Goal: Task Accomplishment & Management: Complete application form

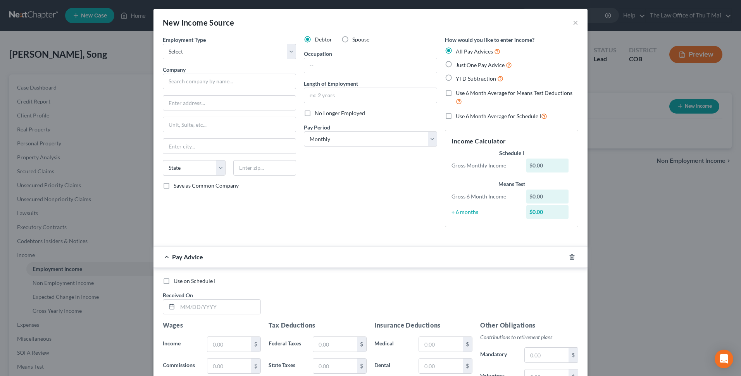
select select "0"
click at [288, 52] on select "Select Full or [DEMOGRAPHIC_DATA] Employment Self Employment" at bounding box center [229, 52] width 133 height 16
select select "0"
click at [163, 44] on select "Select Full or [DEMOGRAPHIC_DATA] Employment Self Employment" at bounding box center [229, 52] width 133 height 16
click at [235, 83] on input "text" at bounding box center [229, 82] width 133 height 16
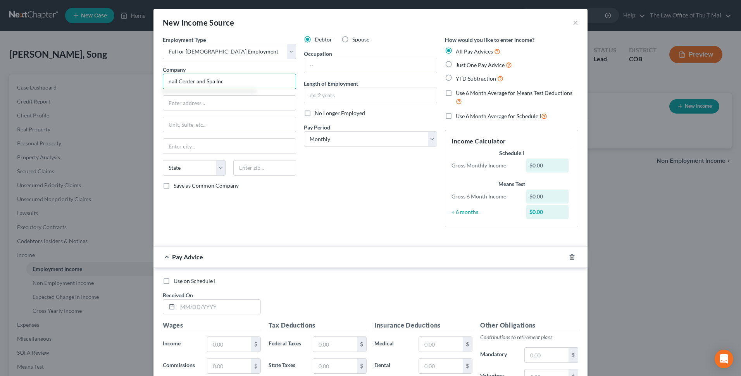
type input "nail Center and Spa Inc"
type input "[STREET_ADDRESS]"
type input "B"
type input "Pueblo"
select select "5"
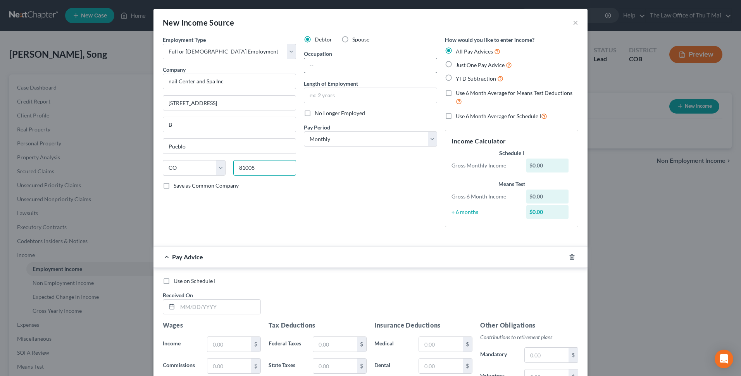
type input "81008"
click at [329, 65] on input "text" at bounding box center [370, 65] width 133 height 15
type input "Manicurist"
click at [326, 95] on input "text" at bounding box center [370, 95] width 133 height 15
type input "2 months"
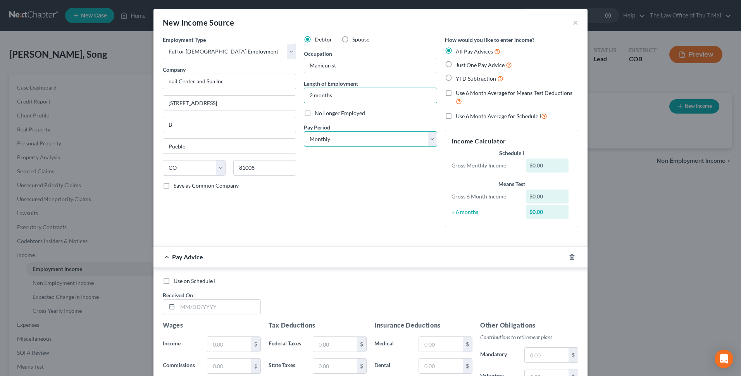
click at [430, 137] on select "Select Monthly Twice Monthly Every Other Week Weekly" at bounding box center [370, 139] width 133 height 16
select select "2"
click at [304, 131] on select "Select Monthly Twice Monthly Every Other Week Weekly" at bounding box center [370, 139] width 133 height 16
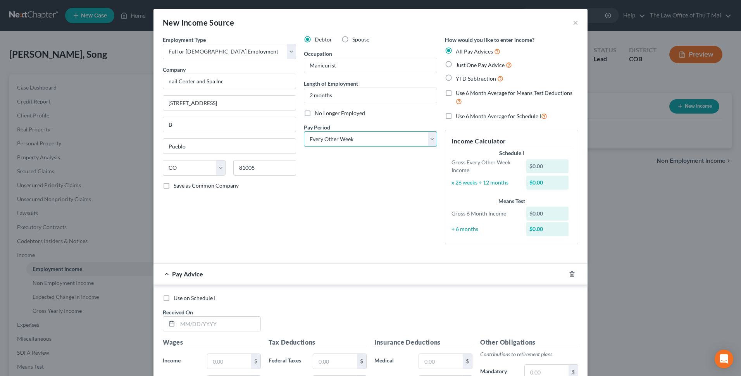
click at [428, 141] on select "Select Monthly Twice Monthly Every Other Week Weekly" at bounding box center [370, 139] width 133 height 16
click at [428, 140] on select "Select Monthly Twice Monthly Every Other Week Weekly" at bounding box center [370, 139] width 133 height 16
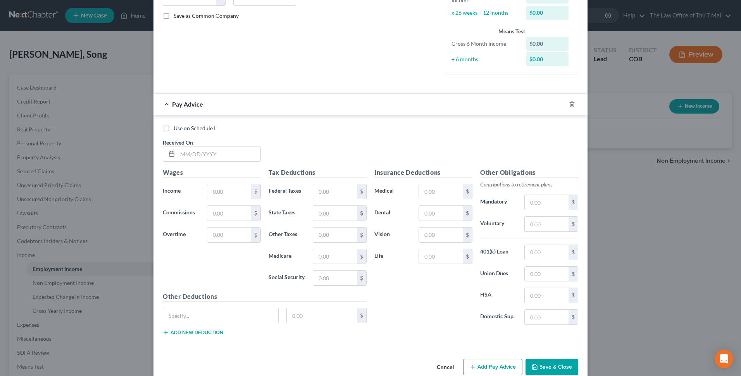
scroll to position [185, 0]
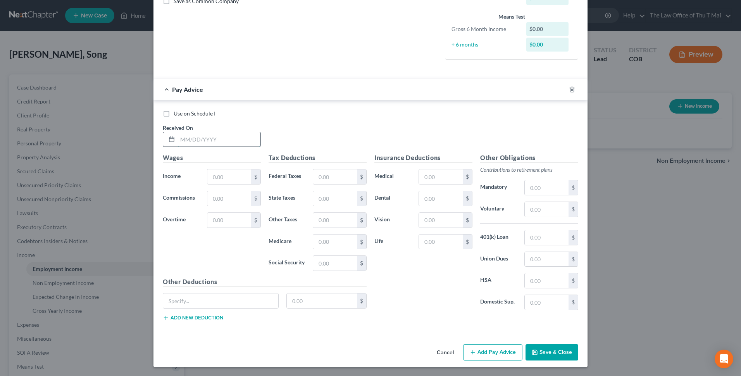
click at [228, 142] on input "text" at bounding box center [219, 139] width 83 height 15
type input "[DATE]"
click at [223, 178] on input "text" at bounding box center [229, 176] width 44 height 15
type input "1,392.00"
click at [327, 177] on input "text" at bounding box center [335, 176] width 44 height 15
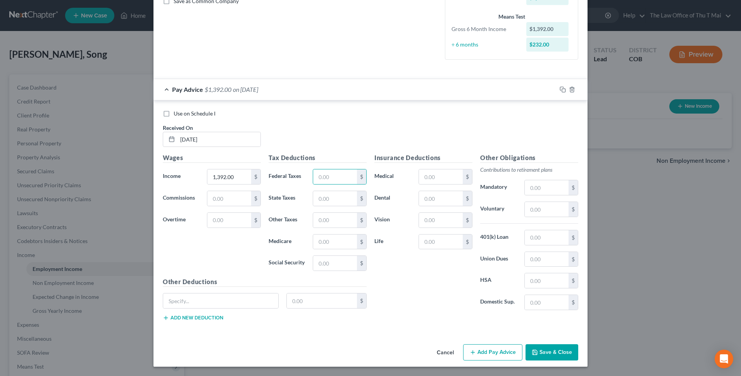
click at [253, 257] on div "Wages Income * 1,392.00 $ Commissions $ Overtime $" at bounding box center [212, 215] width 106 height 124
click at [328, 177] on input "text" at bounding box center [335, 176] width 44 height 15
type input "103.60"
click at [342, 195] on input "text" at bounding box center [335, 198] width 44 height 15
type input "52.00"
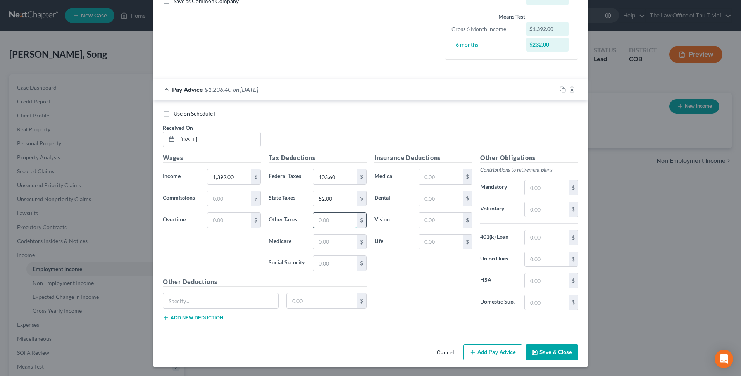
click at [328, 220] on input "text" at bounding box center [335, 220] width 44 height 15
type input "86.30"
click at [337, 242] on input "text" at bounding box center [335, 242] width 44 height 15
type input "20.18"
click at [230, 296] on input "text" at bounding box center [220, 300] width 115 height 15
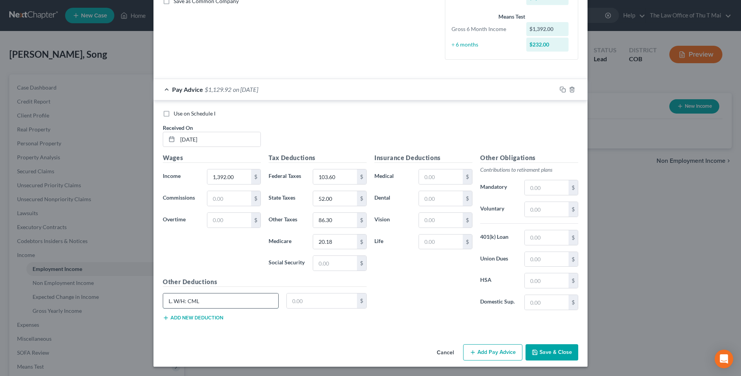
type input "L. W/H: CML"
type input "6.26"
click at [500, 352] on button "Add Pay Advice" at bounding box center [492, 352] width 59 height 16
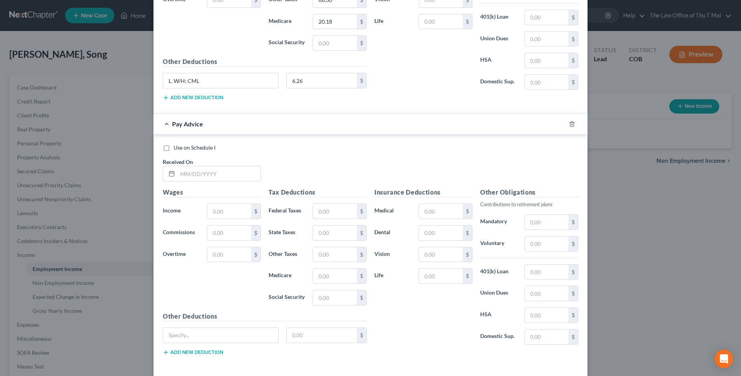
scroll to position [417, 0]
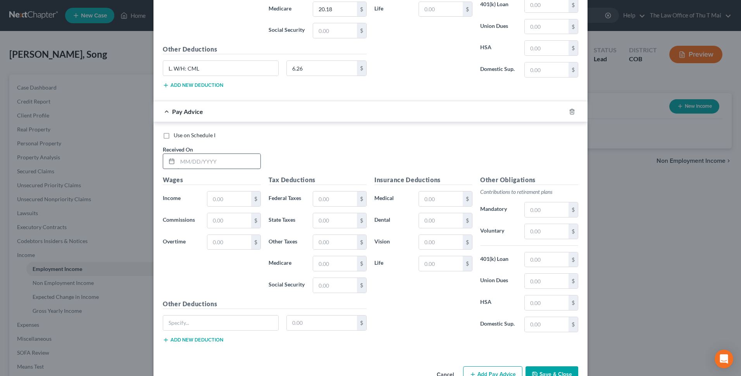
click at [212, 155] on input "text" at bounding box center [219, 161] width 83 height 15
type input "[DATE]"
click at [227, 198] on input "text" at bounding box center [229, 198] width 44 height 15
type input "1,463.00"
click at [320, 240] on input "text" at bounding box center [335, 242] width 44 height 15
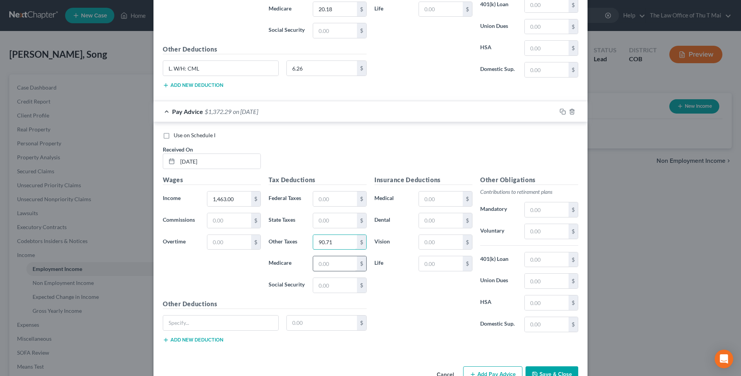
type input "90.71"
drag, startPoint x: 321, startPoint y: 264, endPoint x: 314, endPoint y: 251, distance: 15.3
click at [321, 264] on input "text" at bounding box center [335, 263] width 44 height 15
type input "21.21"
click at [323, 200] on input "text" at bounding box center [335, 198] width 44 height 15
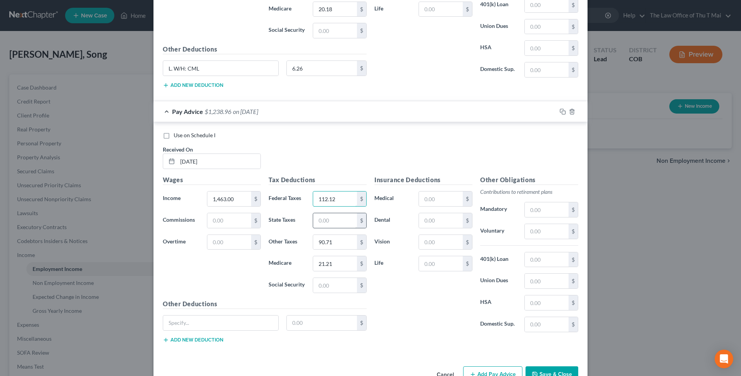
type input "112.12"
click at [321, 222] on input "text" at bounding box center [335, 220] width 44 height 15
type input "55.00"
click at [182, 326] on input "text" at bounding box center [220, 323] width 115 height 15
type input "[PERSON_NAME]/H: CML"
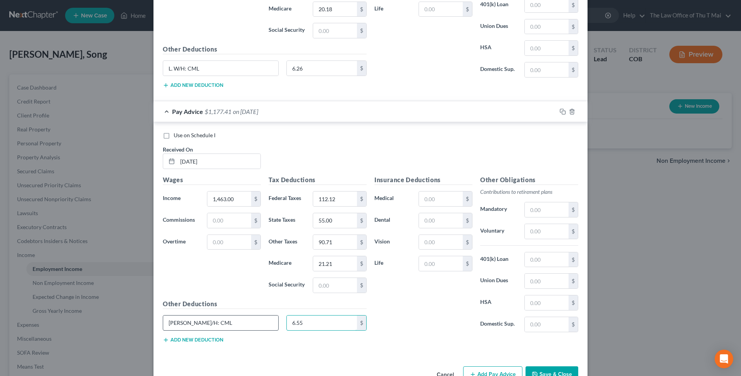
type input "6.55"
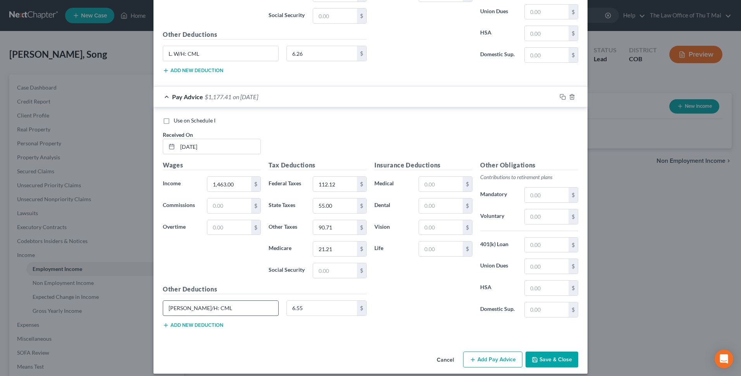
scroll to position [439, 0]
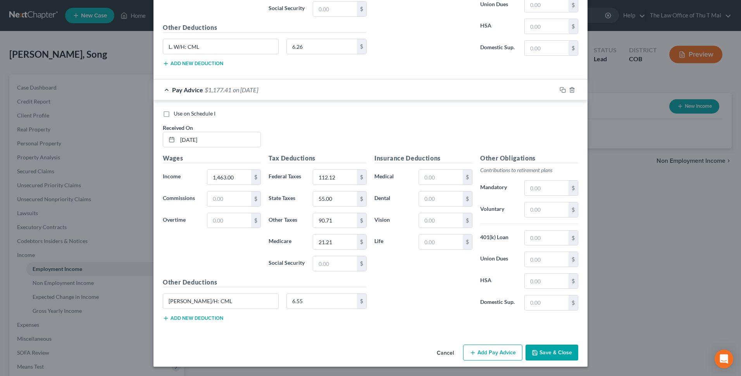
click at [210, 318] on button "Add new deduction" at bounding box center [193, 318] width 60 height 6
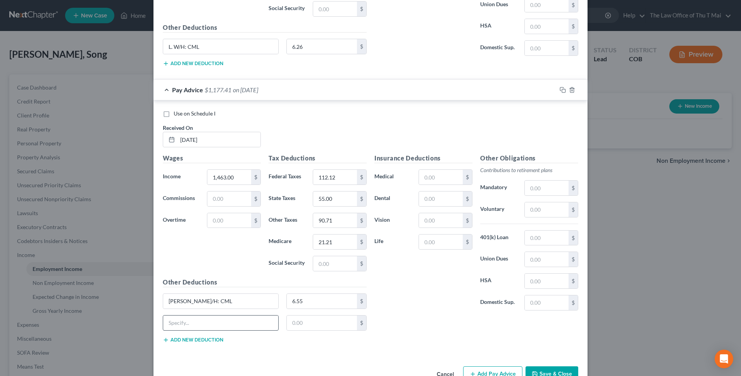
scroll to position [460, 0]
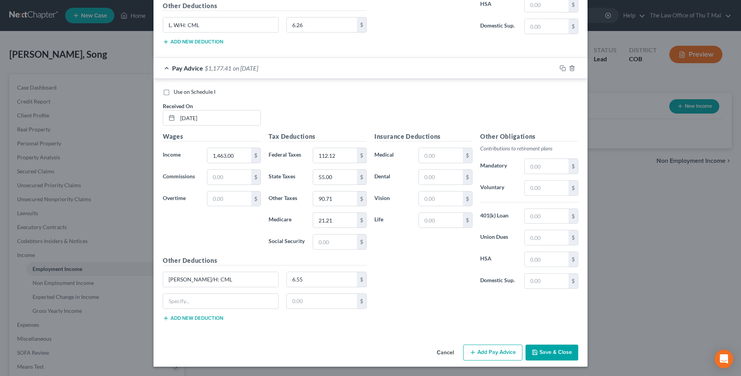
click at [197, 318] on button "Add new deduction" at bounding box center [193, 318] width 60 height 6
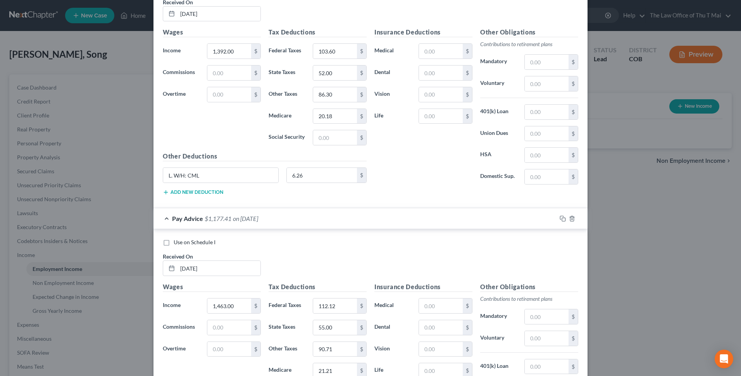
scroll to position [482, 0]
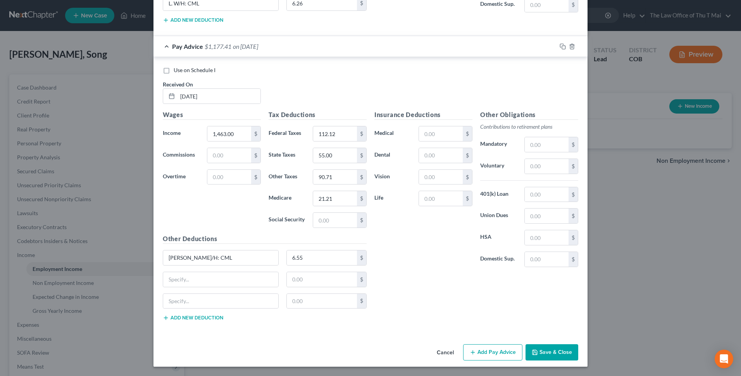
click at [188, 319] on button "Add new deduction" at bounding box center [193, 318] width 60 height 6
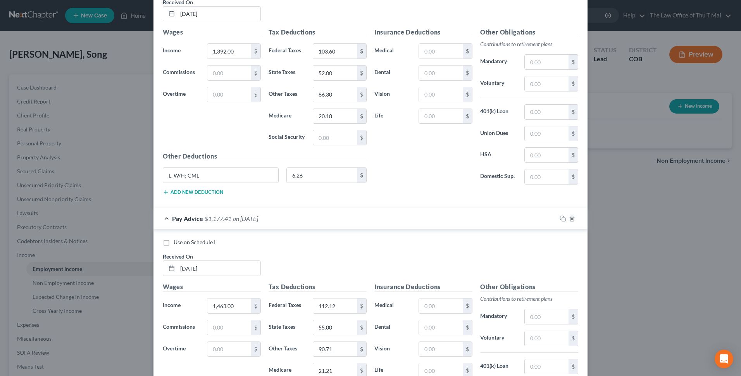
scroll to position [492, 0]
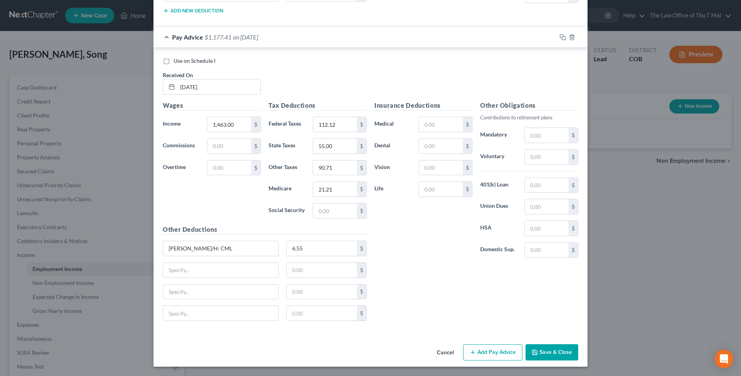
click at [500, 352] on button "Add Pay Advice" at bounding box center [492, 352] width 59 height 16
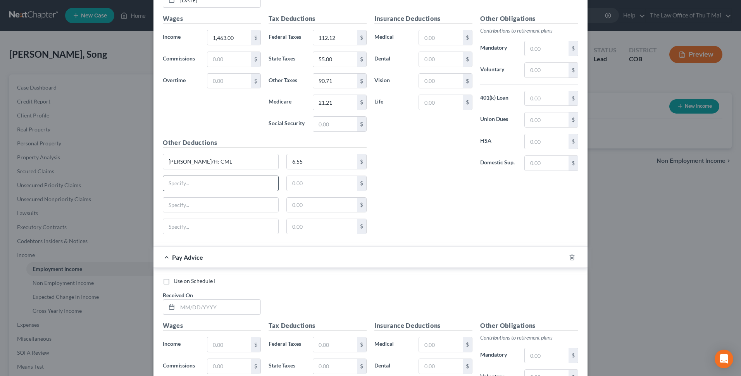
scroll to position [746, 0]
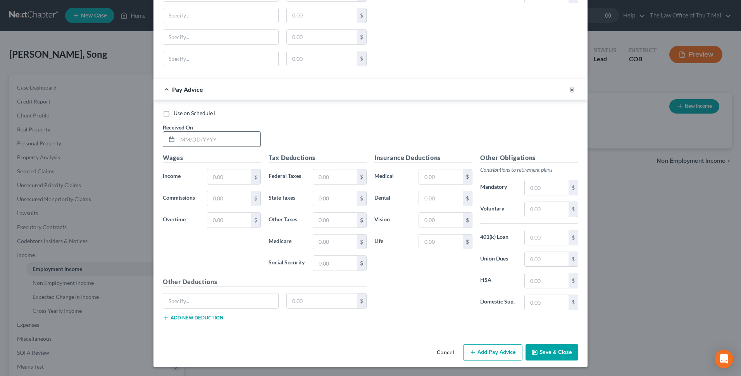
click at [205, 140] on input "text" at bounding box center [219, 139] width 83 height 15
type input "[DATE]"
click at [228, 178] on input "text" at bounding box center [229, 176] width 44 height 15
type input "1,385.00"
click at [341, 178] on input "text" at bounding box center [335, 176] width 44 height 15
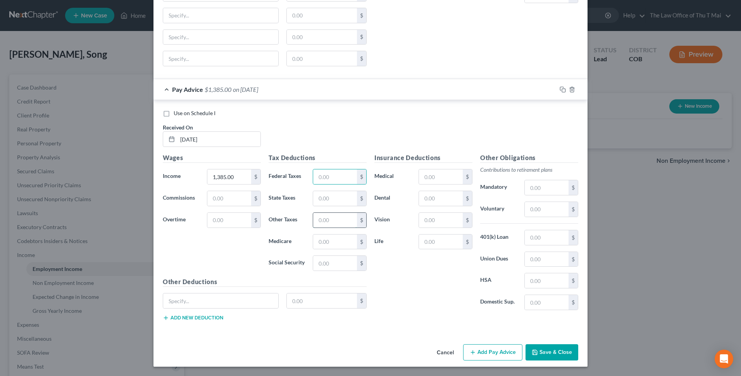
click at [315, 220] on input "text" at bounding box center [335, 220] width 44 height 15
type input "85.87"
click at [316, 241] on input "text" at bounding box center [335, 242] width 44 height 15
type input "20.08"
click at [334, 171] on input "text" at bounding box center [335, 176] width 44 height 15
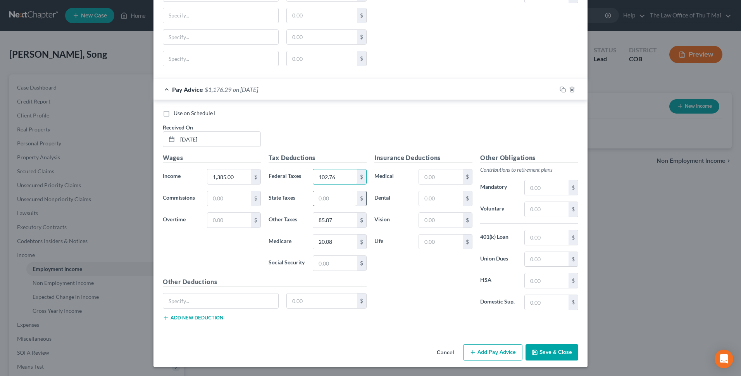
type input "102.76"
click at [326, 201] on input "text" at bounding box center [335, 198] width 44 height 15
type input "52.00"
click at [210, 297] on input "text" at bounding box center [220, 300] width 115 height 15
type input "[PERSON_NAME]/H: CML"
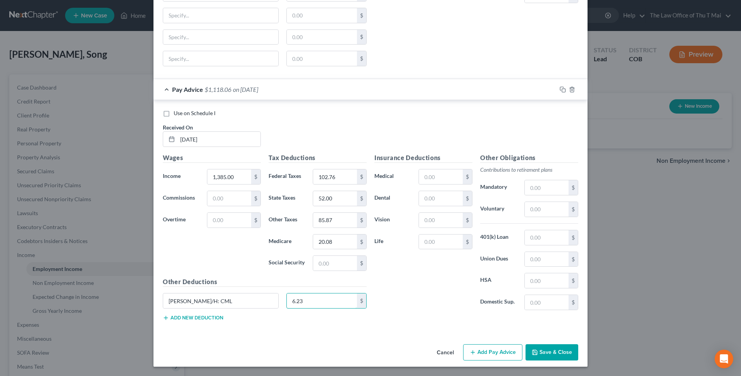
type input "6.23"
click at [485, 350] on button "Add Pay Advice" at bounding box center [492, 352] width 59 height 16
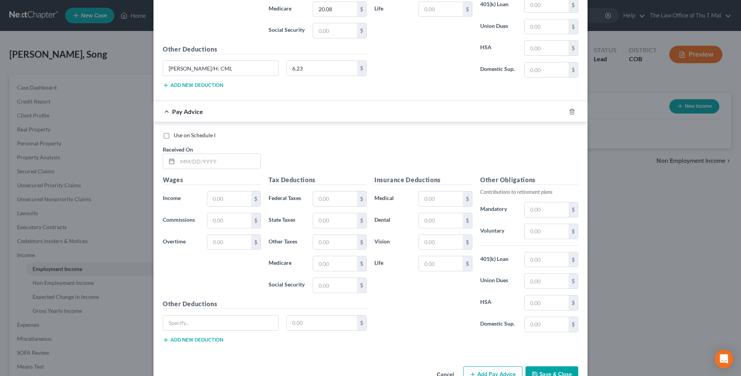
scroll to position [1000, 0]
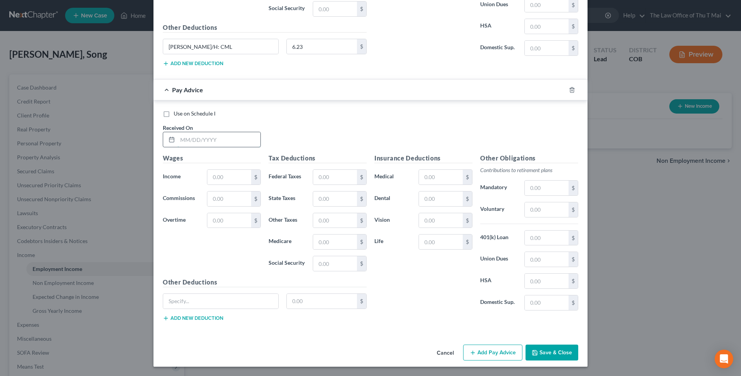
drag, startPoint x: 238, startPoint y: 140, endPoint x: 234, endPoint y: 134, distance: 6.8
click at [236, 140] on input "text" at bounding box center [219, 139] width 83 height 15
type input "[DATE]"
click at [221, 178] on input "text" at bounding box center [229, 177] width 44 height 15
type input "1,447.00"
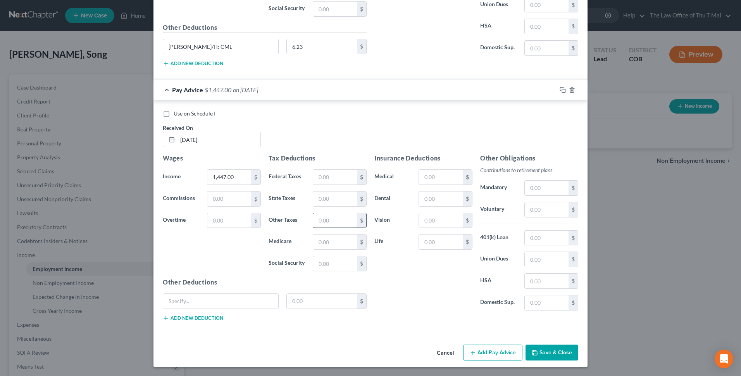
click at [330, 224] on input "text" at bounding box center [335, 220] width 44 height 15
type input "89.71"
drag, startPoint x: 329, startPoint y: 242, endPoint x: 320, endPoint y: 228, distance: 16.7
click at [329, 242] on input "text" at bounding box center [335, 242] width 44 height 15
type input "20.98"
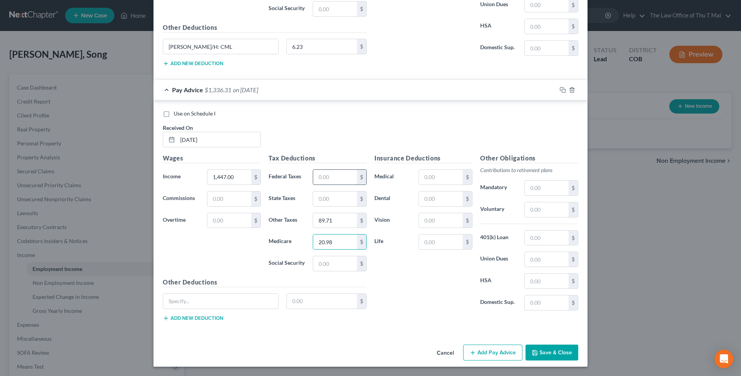
click at [336, 175] on input "text" at bounding box center [335, 177] width 44 height 15
type input "110.20"
drag, startPoint x: 333, startPoint y: 197, endPoint x: 326, endPoint y: 188, distance: 11.4
click at [333, 197] on input "text" at bounding box center [335, 198] width 44 height 15
type input "55.00"
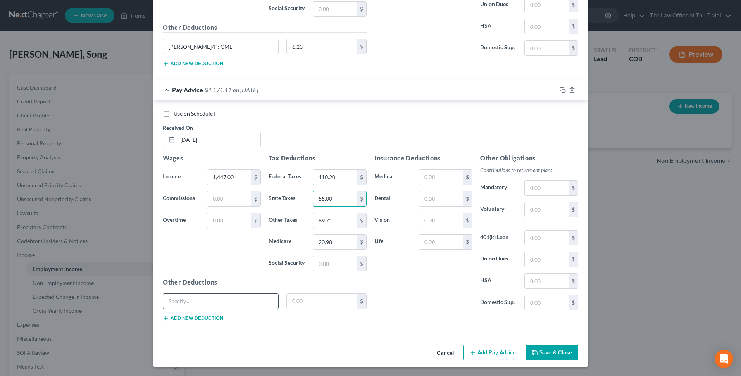
click at [212, 302] on input "text" at bounding box center [220, 301] width 115 height 15
click at [178, 300] on input "L. W?H: CML" at bounding box center [220, 301] width 115 height 15
type input "L. W/H: CML"
type input "6.51"
click at [499, 354] on button "Add Pay Advice" at bounding box center [492, 353] width 59 height 16
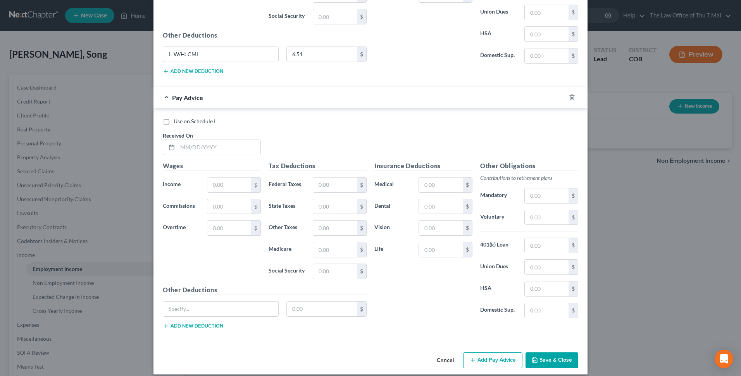
scroll to position [1255, 0]
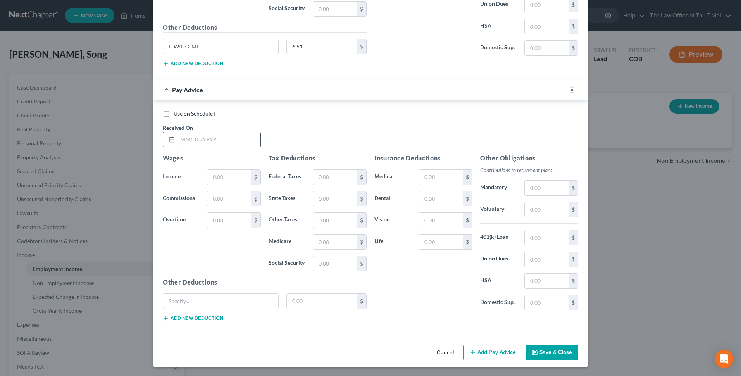
click at [228, 138] on input "text" at bounding box center [219, 139] width 83 height 15
type input "[DATE]"
click at [224, 175] on input "text" at bounding box center [229, 177] width 44 height 15
type input "1,623.00"
click at [326, 220] on input "text" at bounding box center [335, 220] width 44 height 15
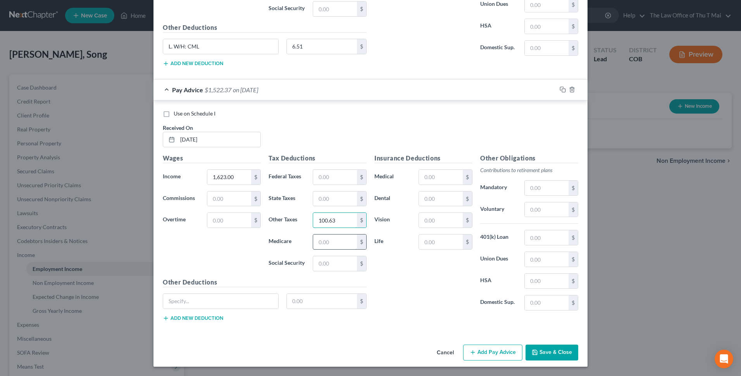
type input "100.63"
click at [331, 242] on input "text" at bounding box center [335, 242] width 44 height 15
type input "23.53"
click at [330, 174] on input "text" at bounding box center [335, 177] width 44 height 15
type input "131.32"
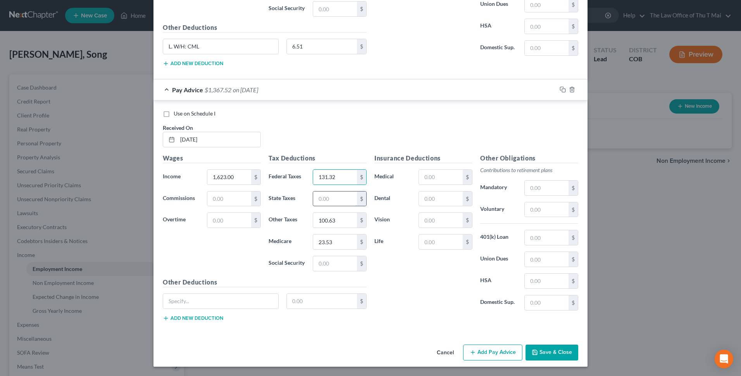
drag, startPoint x: 328, startPoint y: 198, endPoint x: 326, endPoint y: 194, distance: 5.0
click at [328, 198] on input "text" at bounding box center [335, 198] width 44 height 15
type input "62.00"
click at [225, 304] on input "text" at bounding box center [220, 301] width 115 height 15
type input "L. W/H: CML"
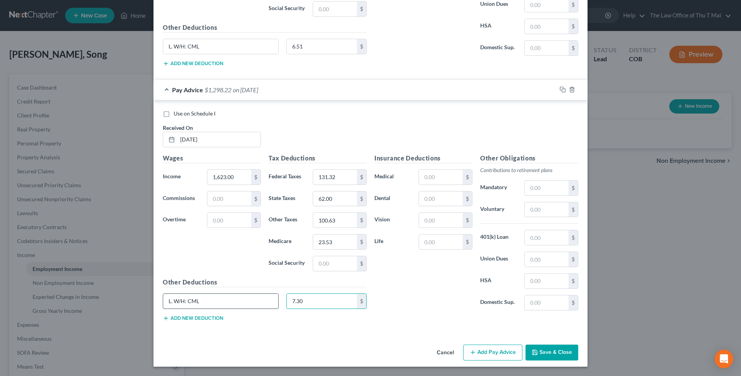
type input "7.30"
click at [483, 351] on button "Add Pay Advice" at bounding box center [492, 353] width 59 height 16
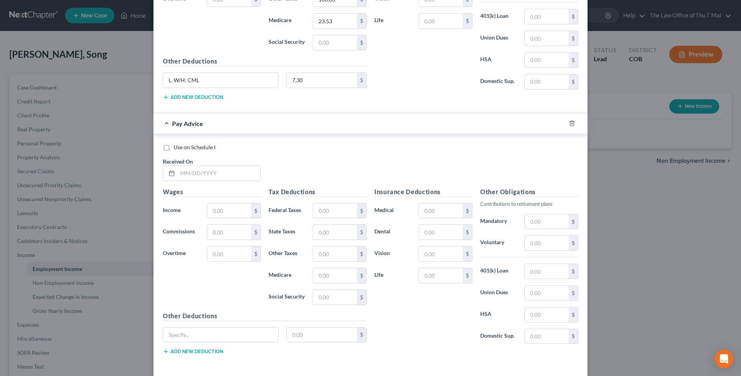
scroll to position [1510, 0]
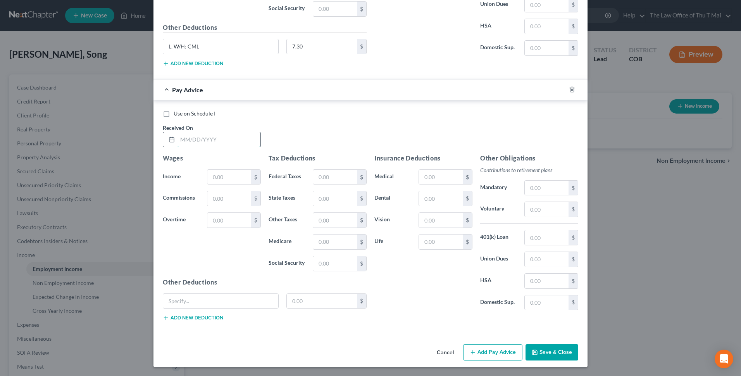
click at [223, 141] on input "text" at bounding box center [219, 139] width 83 height 15
type input "[DATE]"
click at [221, 176] on input "text" at bounding box center [229, 177] width 44 height 15
type input "1,638.00"
drag, startPoint x: 321, startPoint y: 219, endPoint x: 291, endPoint y: 204, distance: 33.5
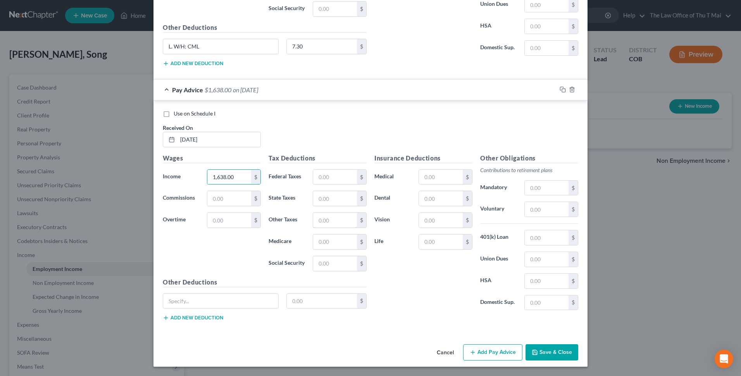
click at [321, 219] on input "text" at bounding box center [335, 220] width 44 height 15
type input "101.56"
click at [319, 241] on input "text" at bounding box center [335, 242] width 44 height 15
type input "23.75"
click at [328, 175] on input "text" at bounding box center [335, 177] width 44 height 15
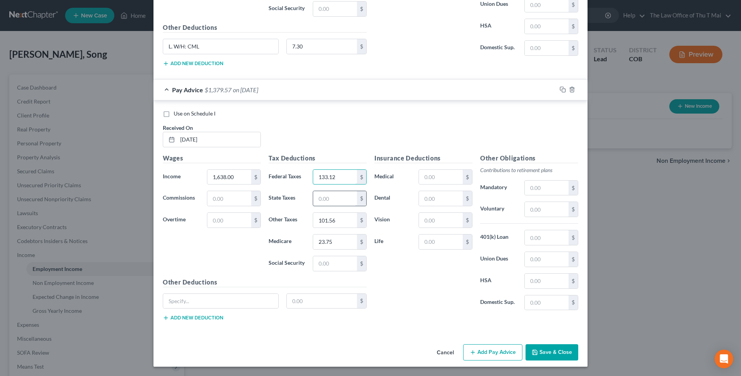
type input "133.12"
drag, startPoint x: 331, startPoint y: 200, endPoint x: 329, endPoint y: 191, distance: 8.4
click at [331, 200] on input "text" at bounding box center [335, 198] width 44 height 15
type input "63.00"
click at [202, 304] on input "text" at bounding box center [220, 301] width 115 height 15
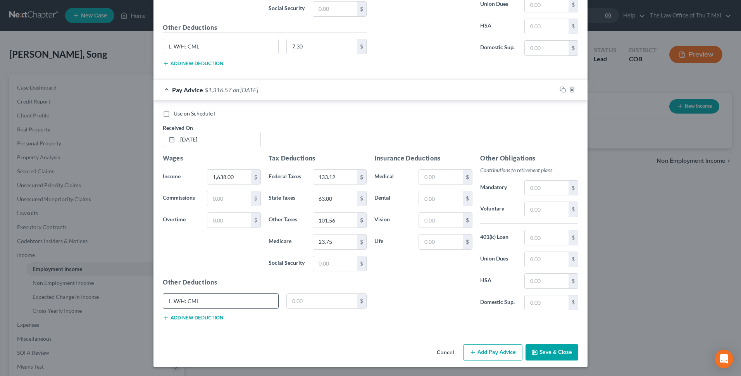
type input "L. W/H: CML"
type input "7.37"
click at [492, 348] on button "Add Pay Advice" at bounding box center [492, 352] width 59 height 16
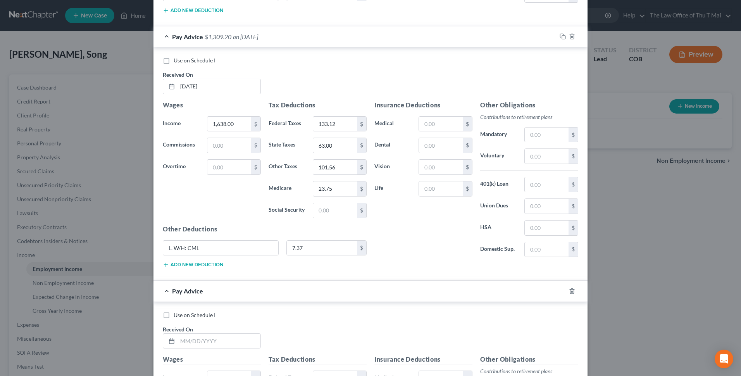
scroll to position [1764, 0]
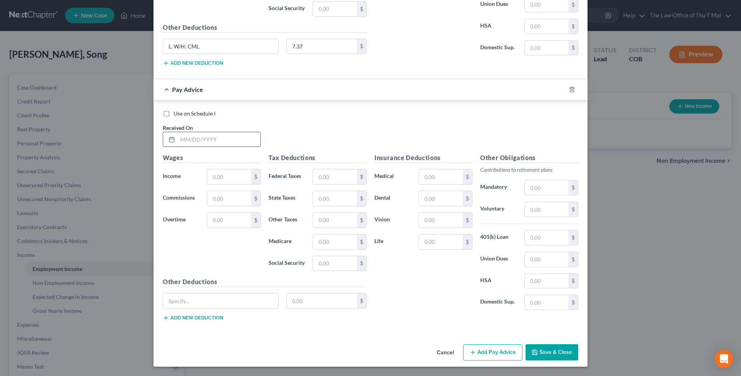
click at [229, 137] on input "text" at bounding box center [219, 139] width 83 height 15
type input "[DATE]"
click at [222, 179] on input "text" at bounding box center [229, 176] width 44 height 15
type input "1,666.00"
click at [331, 221] on input "text" at bounding box center [335, 220] width 44 height 15
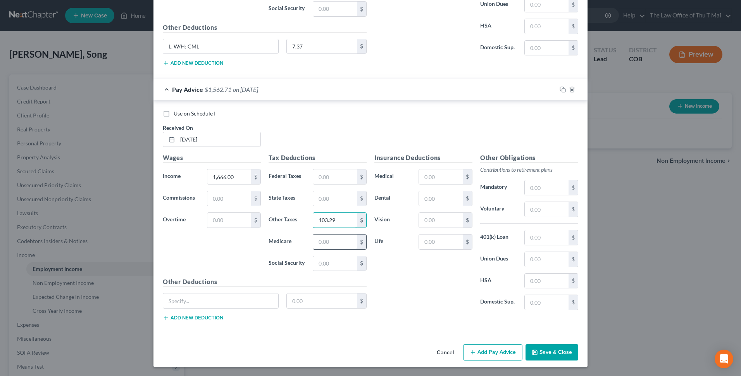
type input "103.29"
click at [334, 243] on input "text" at bounding box center [335, 242] width 44 height 15
type input "24.16"
click at [335, 176] on input "text" at bounding box center [335, 176] width 44 height 15
type input "136.48"
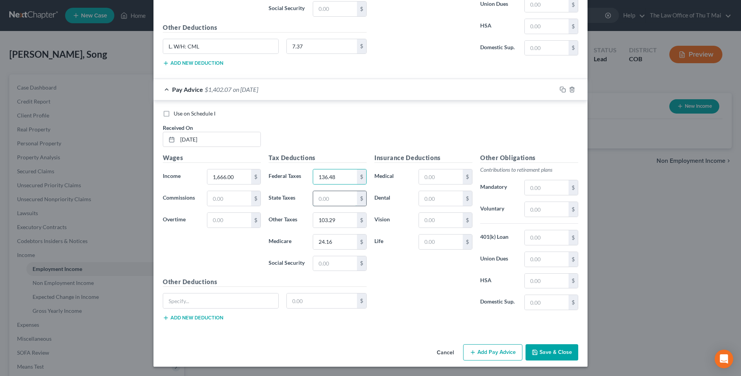
click at [328, 199] on input "text" at bounding box center [335, 198] width 44 height 15
type input "64.00"
click at [252, 304] on input "text" at bounding box center [220, 300] width 115 height 15
type input "L. W/H: CML"
type input "7.50"
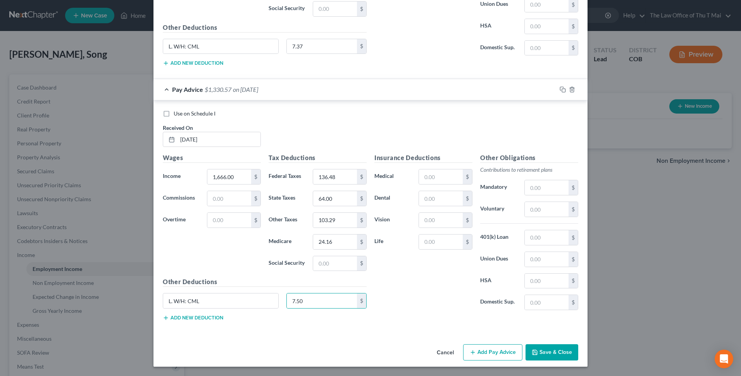
click at [558, 352] on button "Save & Close" at bounding box center [552, 352] width 53 height 16
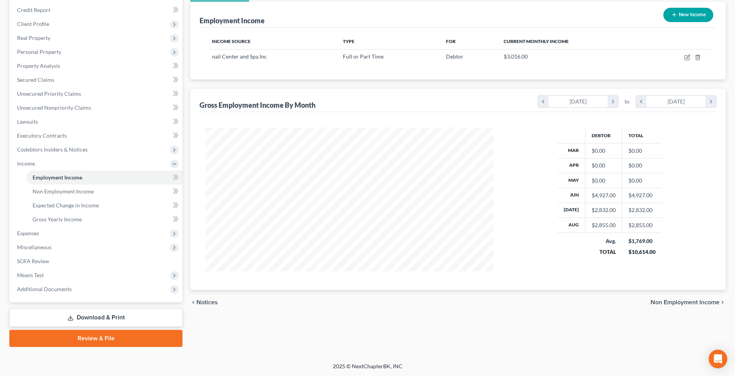
scroll to position [92, 0]
click at [667, 301] on span "Non Employment Income" at bounding box center [685, 302] width 69 height 6
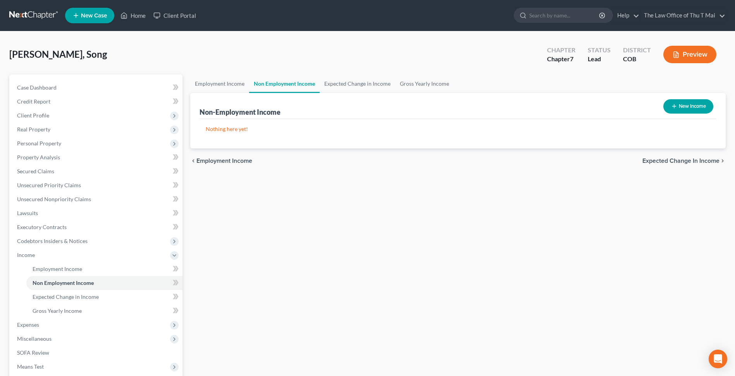
click at [663, 160] on span "Expected Change in Income" at bounding box center [681, 161] width 77 height 6
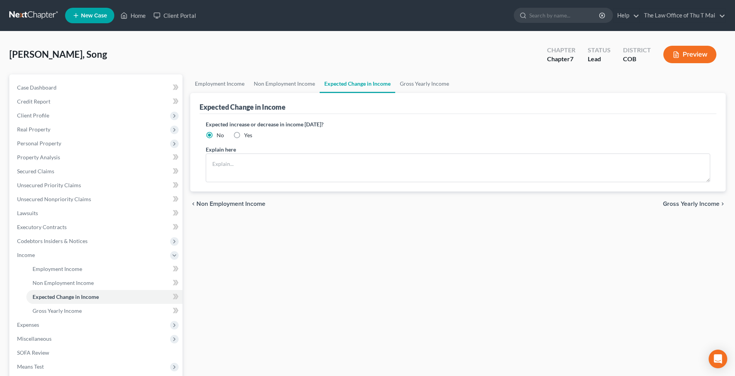
click at [686, 205] on span "Gross Yearly Income" at bounding box center [691, 204] width 57 height 6
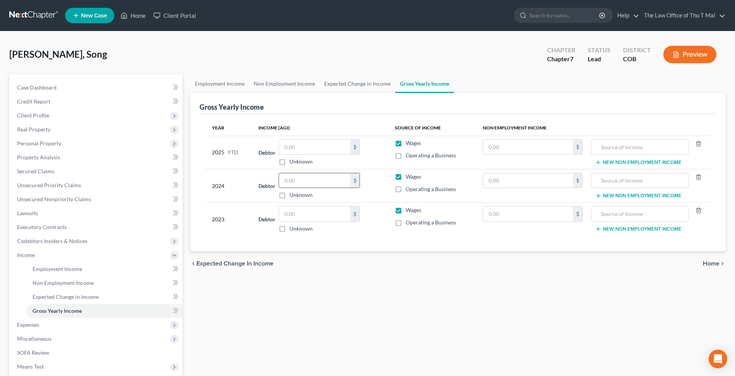
click at [329, 181] on input "text" at bounding box center [314, 180] width 71 height 15
type input "30,750.00"
click at [386, 277] on div "Employment Income Non Employment Income Expected Change in Income Gross Yearly …" at bounding box center [457, 256] width 543 height 364
click at [715, 262] on span "Home" at bounding box center [711, 263] width 17 height 6
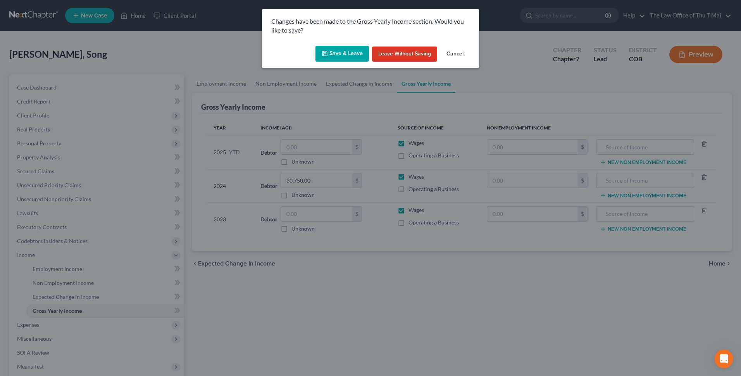
click at [345, 50] on button "Save & Leave" at bounding box center [342, 54] width 53 height 16
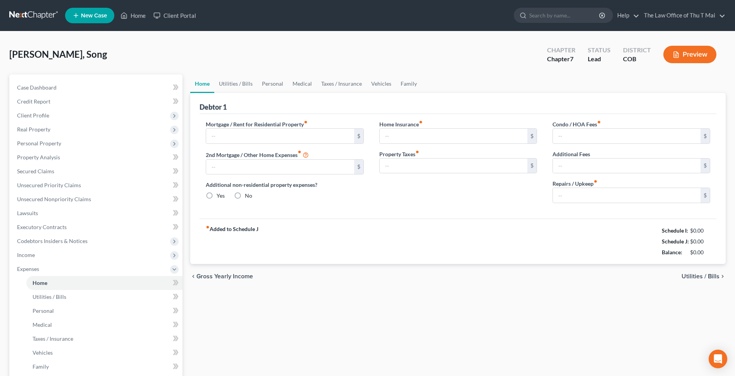
type input "0.00"
radio input "true"
type input "0.00"
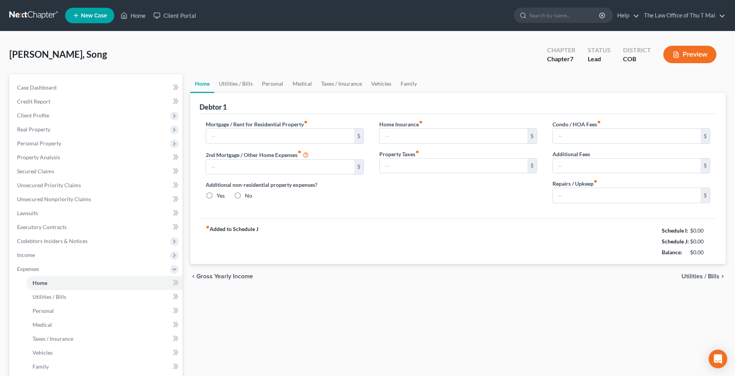
type input "0.00"
click at [228, 134] on input "text" at bounding box center [280, 136] width 148 height 15
type input "1,400.00"
click at [695, 275] on span "Utilities / Bills" at bounding box center [701, 276] width 38 height 6
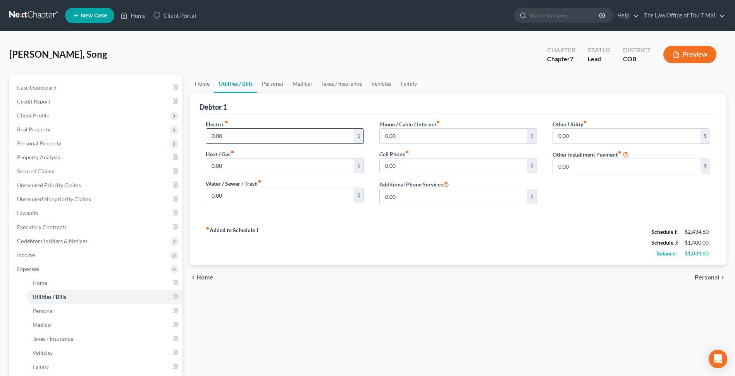
click at [262, 138] on input "0.00" at bounding box center [280, 136] width 148 height 15
type input "400.00"
click at [236, 194] on input "0.00" at bounding box center [280, 195] width 148 height 15
type input "110.00"
click at [412, 167] on input "0.00" at bounding box center [454, 166] width 148 height 15
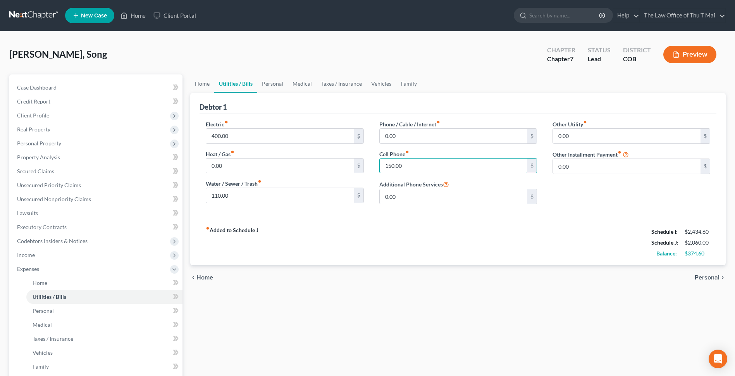
type input "150.00"
click at [702, 278] on span "Personal" at bounding box center [707, 277] width 25 height 6
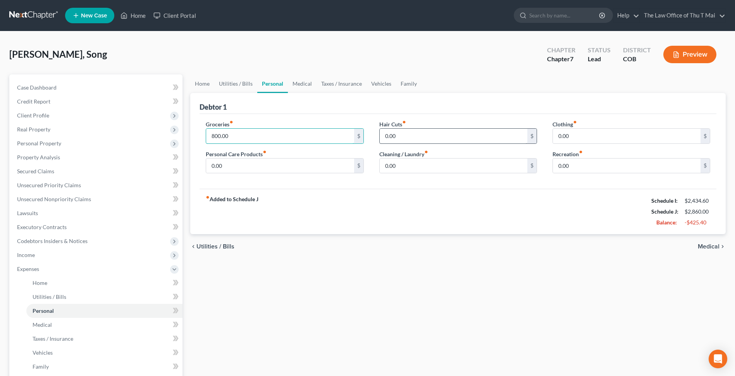
type input "800.00"
click at [405, 136] on input "0.00" at bounding box center [454, 136] width 148 height 15
type input "50.00"
click at [578, 137] on input "0.00" at bounding box center [627, 136] width 148 height 15
type input "100.00"
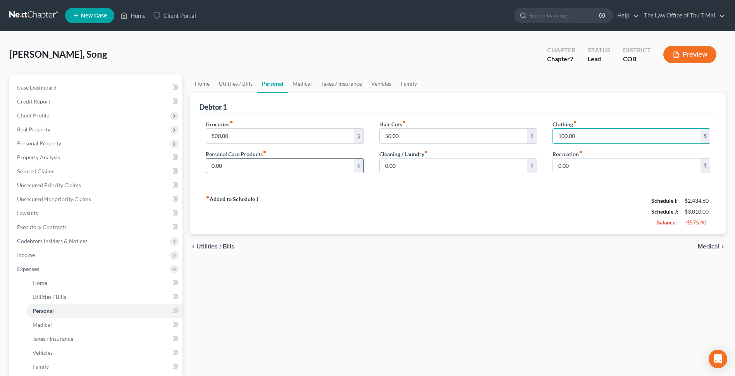
click at [271, 165] on input "0.00" at bounding box center [280, 166] width 148 height 15
type input "50.00"
click at [218, 245] on span "Utilities / Bills" at bounding box center [216, 246] width 38 height 6
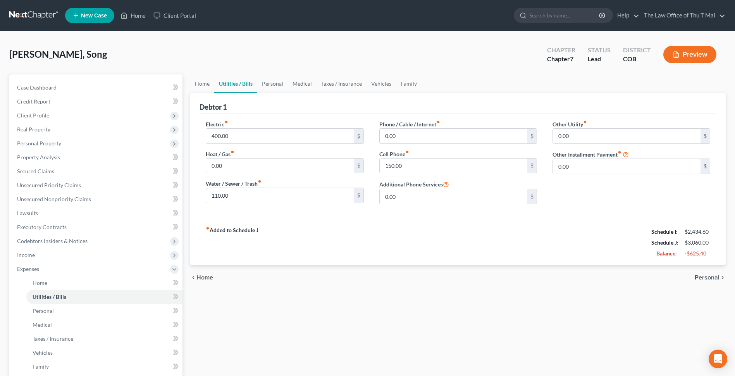
click at [205, 277] on span "Home" at bounding box center [205, 277] width 17 height 6
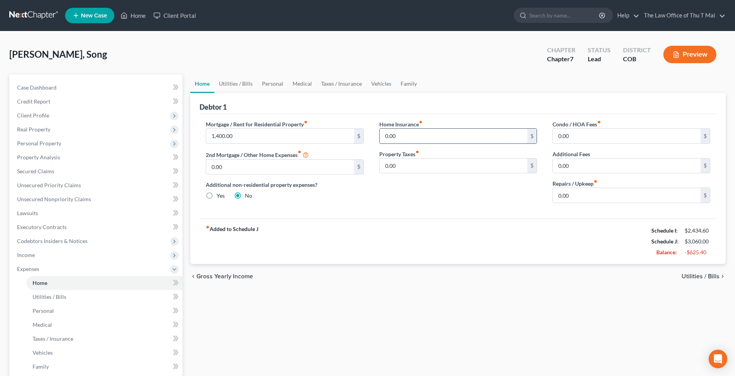
click at [398, 132] on input "0.00" at bounding box center [454, 136] width 148 height 15
type input "100.00"
click at [698, 275] on span "Utilities / Bills" at bounding box center [701, 276] width 38 height 6
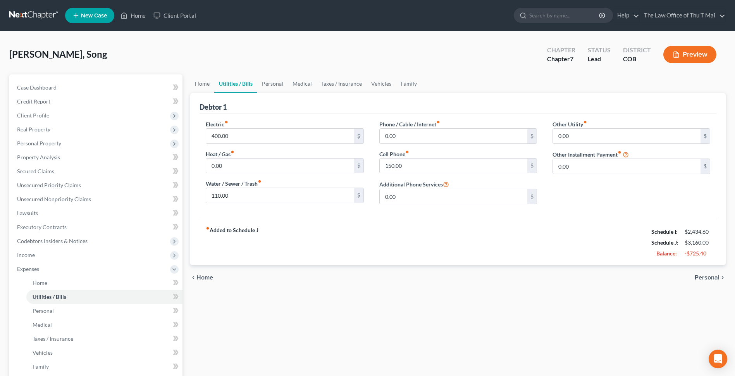
click at [702, 278] on span "Personal" at bounding box center [707, 277] width 25 height 6
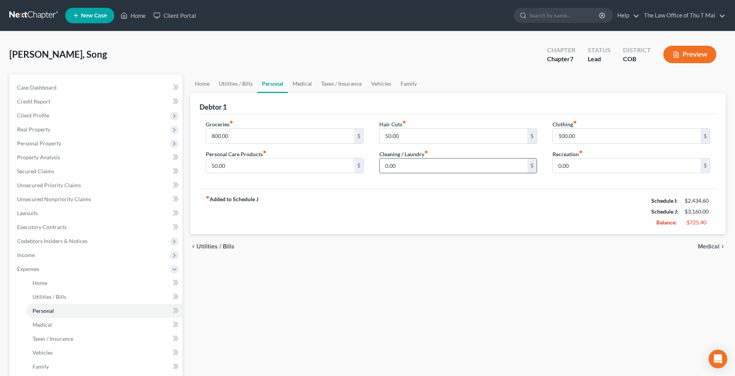
click at [445, 163] on input "0.00" at bounding box center [454, 166] width 148 height 15
type input "50.00"
click at [706, 247] on span "Medical" at bounding box center [709, 246] width 22 height 6
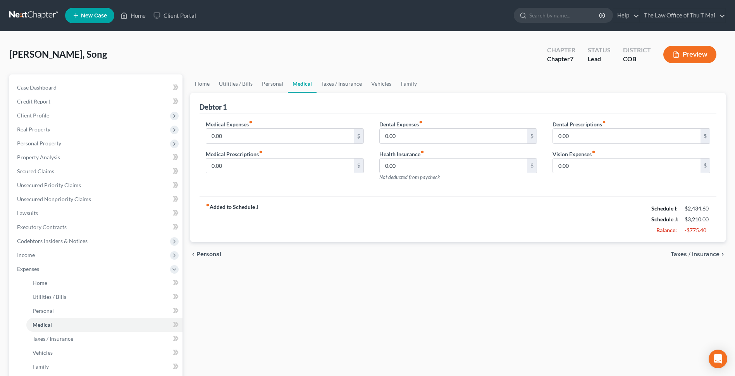
click at [701, 254] on span "Taxes / Insurance" at bounding box center [695, 254] width 49 height 6
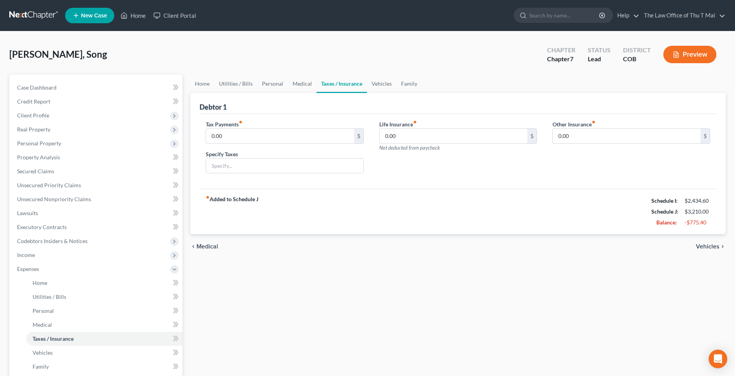
click at [701, 249] on span "Vehicles" at bounding box center [708, 246] width 24 height 6
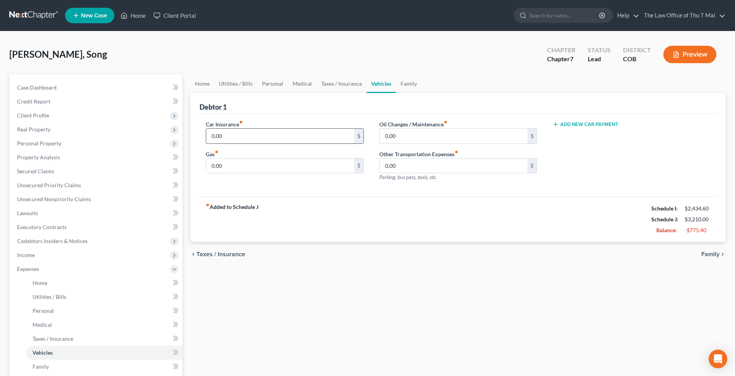
click at [249, 136] on input "0.00" at bounding box center [280, 136] width 148 height 15
type input "250.00"
click at [229, 164] on input "0.00" at bounding box center [280, 166] width 148 height 15
type input "300.00"
click at [707, 253] on span "Family" at bounding box center [711, 254] width 18 height 6
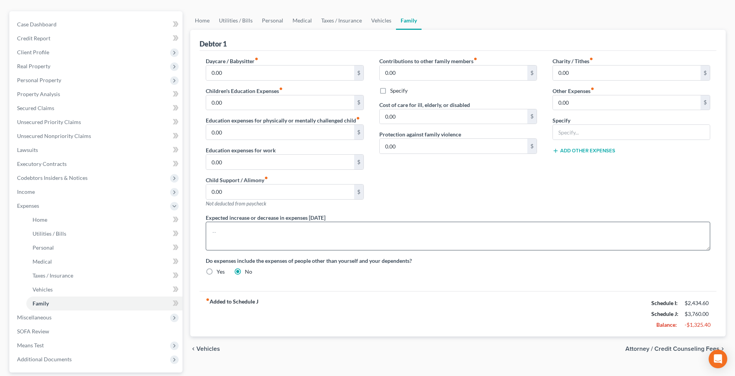
scroll to position [78, 0]
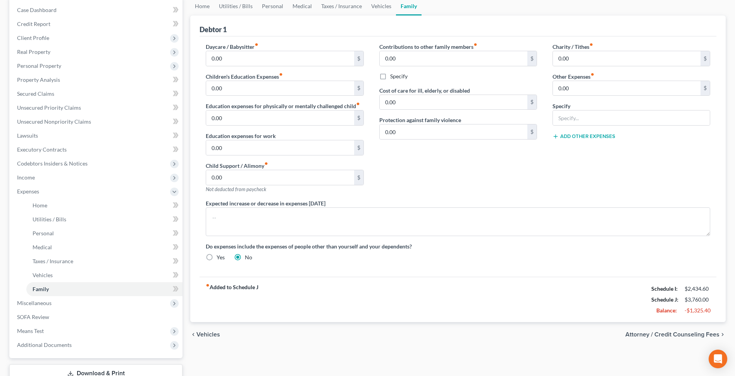
click at [681, 332] on span "Attorney / Credit Counseling Fees" at bounding box center [673, 334] width 94 height 6
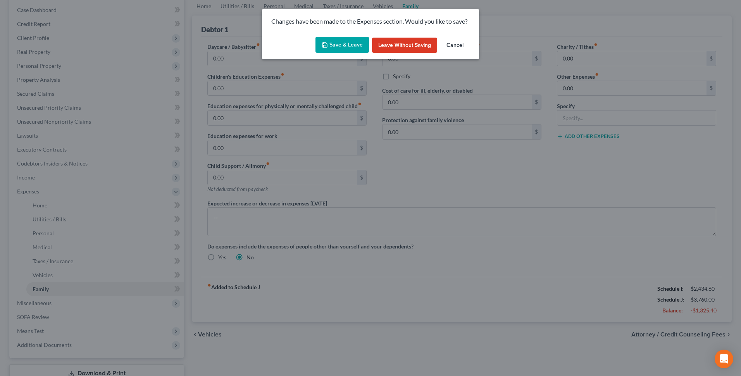
click at [333, 43] on button "Save & Leave" at bounding box center [342, 45] width 53 height 16
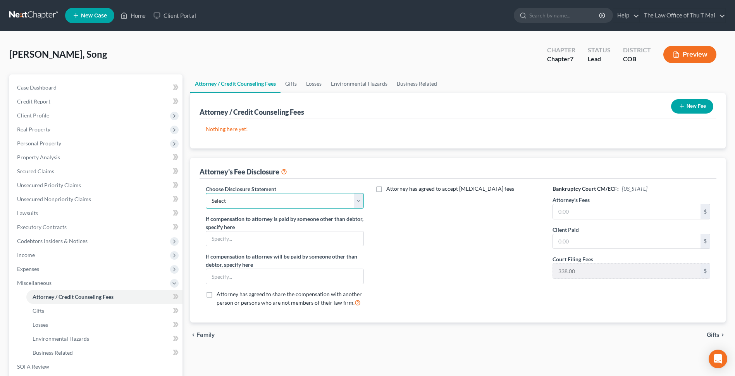
click at [358, 200] on select "Select Thu T Mai" at bounding box center [285, 201] width 158 height 16
select select "0"
click at [206, 193] on select "Select Thu T Mai" at bounding box center [285, 201] width 158 height 16
click at [582, 213] on input "text" at bounding box center [627, 211] width 148 height 15
type input "1,800.00"
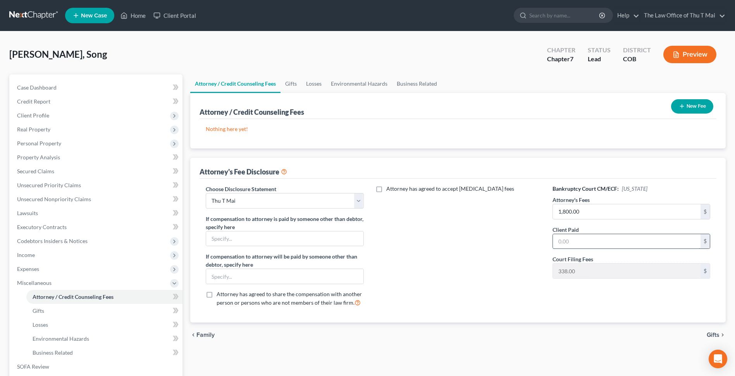
click at [580, 240] on input "text" at bounding box center [627, 241] width 148 height 15
type input "300.00"
click at [716, 332] on span "Gifts" at bounding box center [713, 335] width 13 height 6
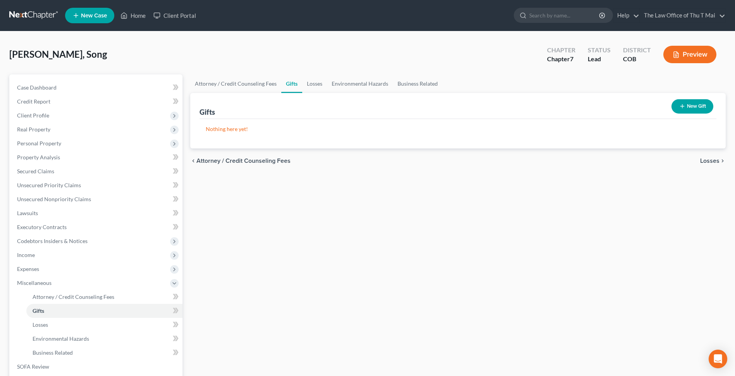
click at [714, 161] on span "Losses" at bounding box center [709, 161] width 19 height 6
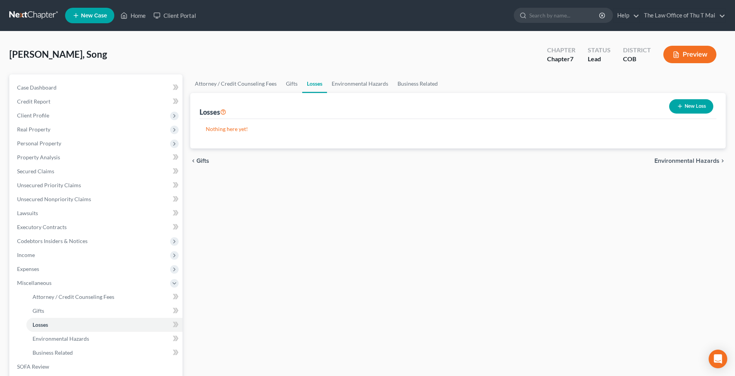
click at [675, 161] on span "Environmental Hazards" at bounding box center [687, 161] width 65 height 6
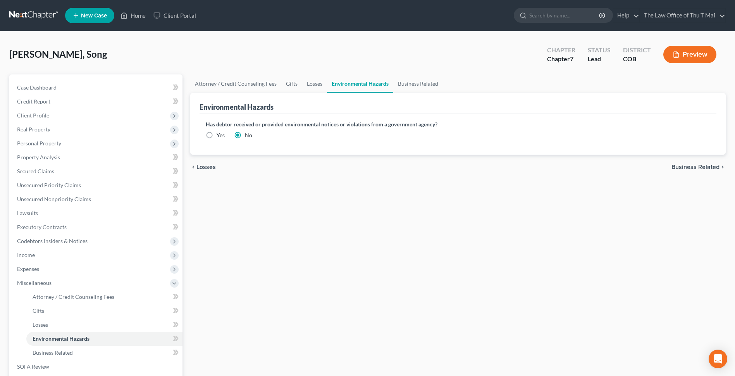
click at [689, 168] on span "Business Related" at bounding box center [696, 167] width 48 height 6
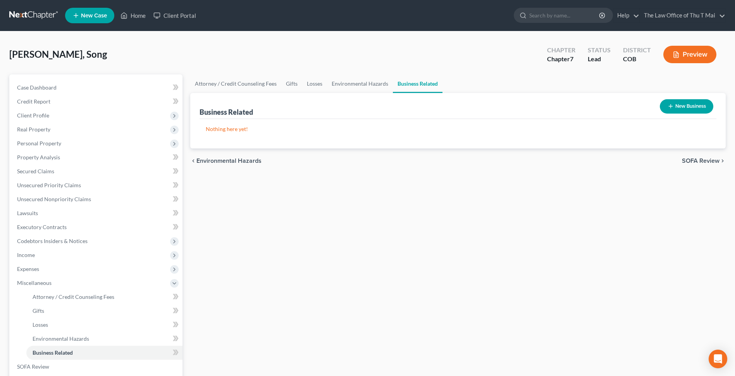
click at [696, 160] on span "SOFA Review" at bounding box center [701, 161] width 38 height 6
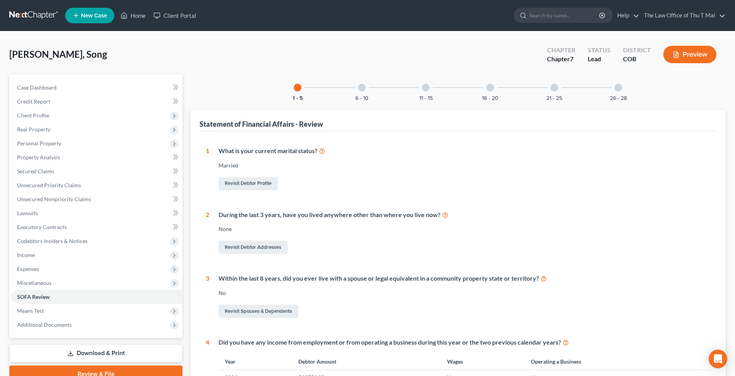
click at [360, 88] on div at bounding box center [362, 88] width 8 height 8
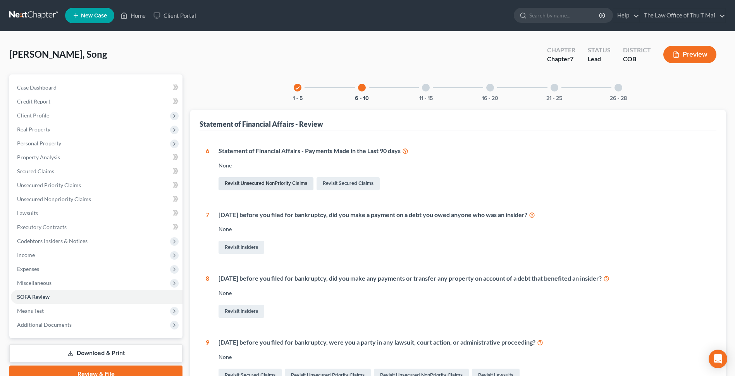
click at [267, 182] on link "Revisit Unsecured NonPriority Claims" at bounding box center [266, 183] width 95 height 13
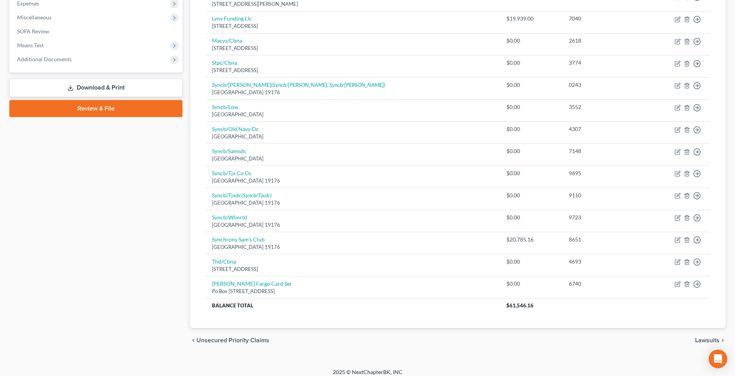
scroll to position [272, 0]
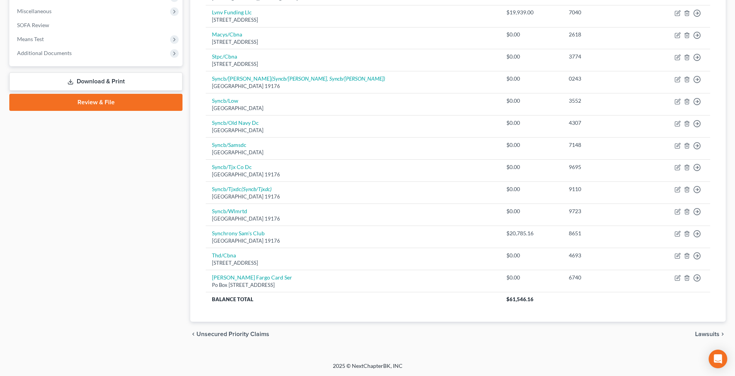
click at [219, 332] on span "Unsecured Priority Claims" at bounding box center [233, 334] width 73 height 6
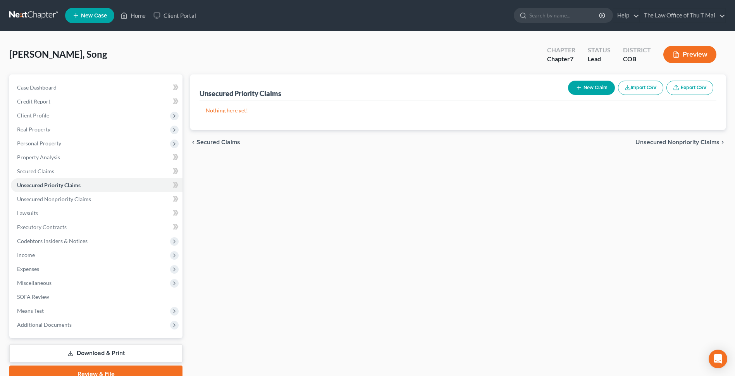
click at [589, 90] on button "New Claim" at bounding box center [591, 88] width 47 height 14
select select "0"
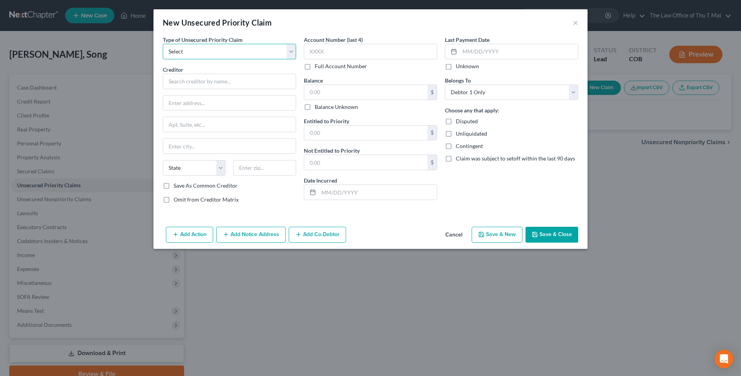
click at [293, 53] on select "Select Taxes & Other Government Units Domestic Support Obligations Extensions o…" at bounding box center [229, 52] width 133 height 16
click at [448, 233] on button "Cancel" at bounding box center [453, 236] width 29 height 16
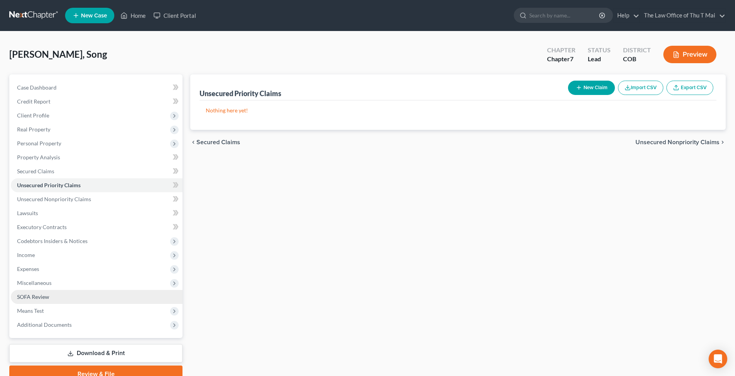
click at [40, 296] on span "SOFA Review" at bounding box center [33, 296] width 32 height 7
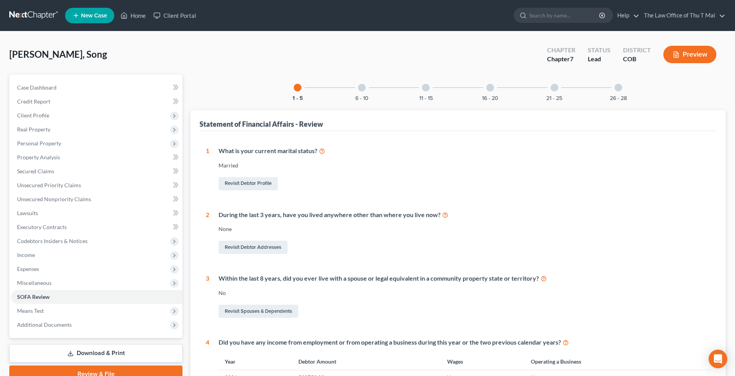
click at [360, 90] on div at bounding box center [362, 88] width 8 height 8
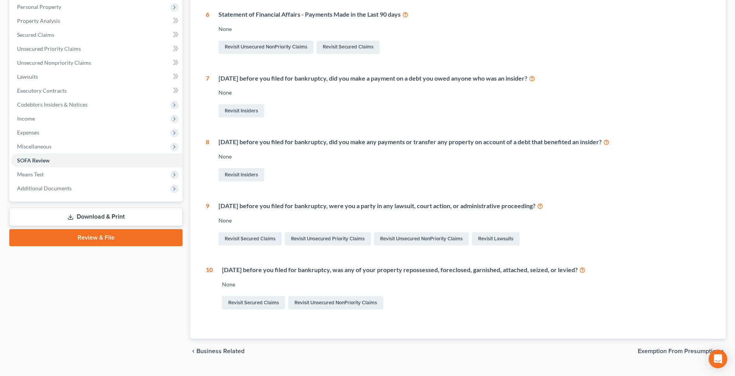
scroll to position [153, 0]
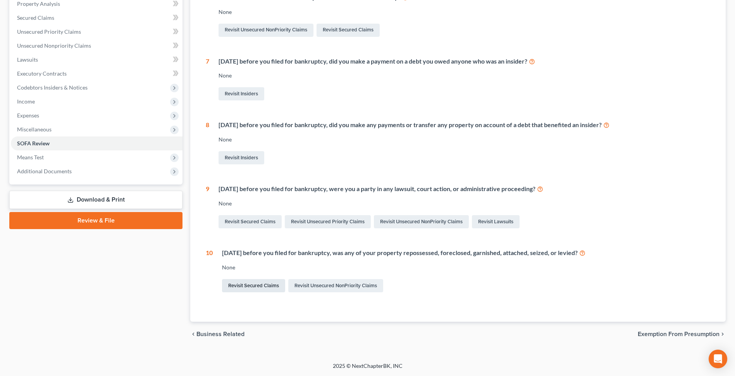
click at [263, 285] on link "Revisit Secured Claims" at bounding box center [253, 285] width 63 height 13
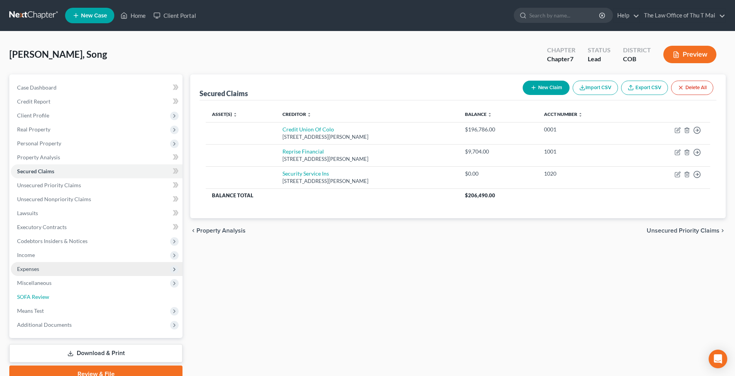
drag, startPoint x: 23, startPoint y: 297, endPoint x: 102, endPoint y: 266, distance: 84.4
click at [23, 297] on span "SOFA Review" at bounding box center [33, 296] width 32 height 7
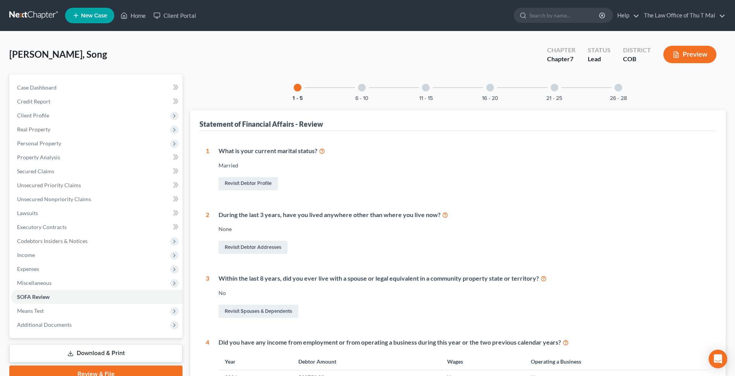
click at [364, 89] on div at bounding box center [362, 88] width 8 height 8
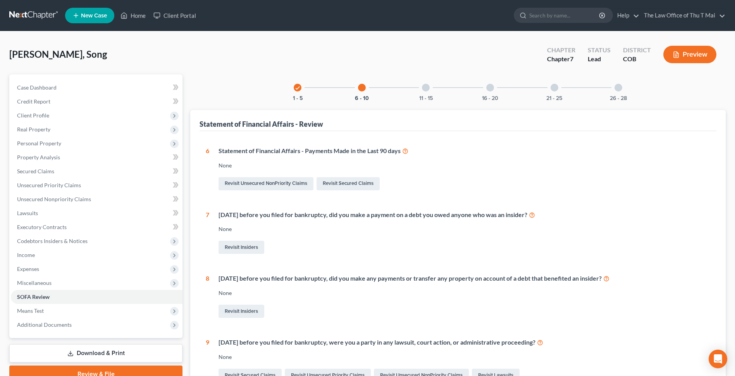
click at [424, 89] on div at bounding box center [426, 88] width 8 height 8
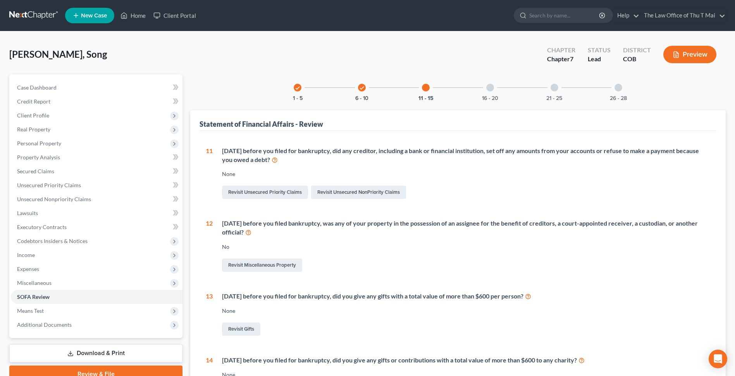
click at [488, 91] on div at bounding box center [490, 88] width 8 height 8
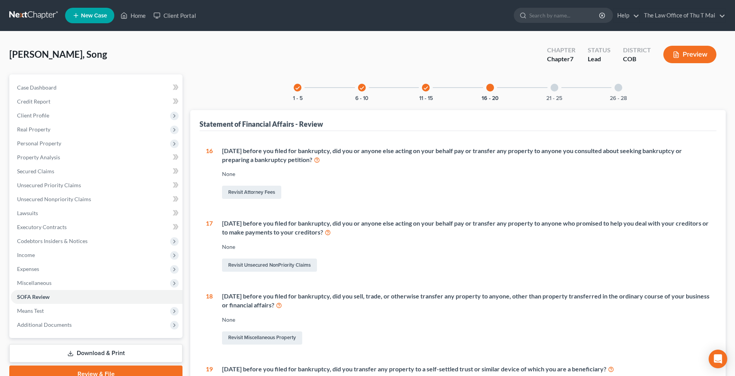
click at [554, 87] on div at bounding box center [555, 88] width 8 height 8
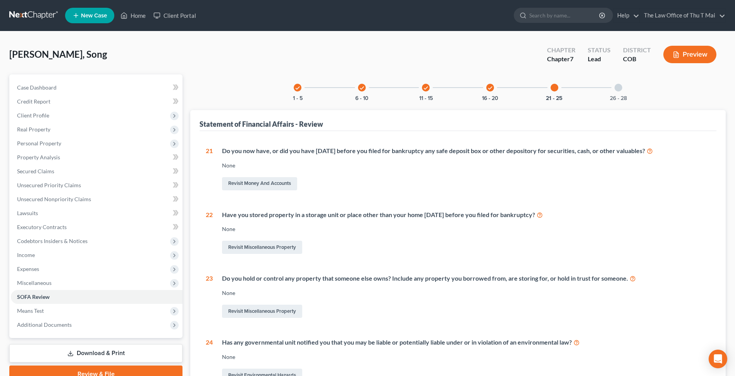
click at [619, 88] on div at bounding box center [619, 88] width 8 height 8
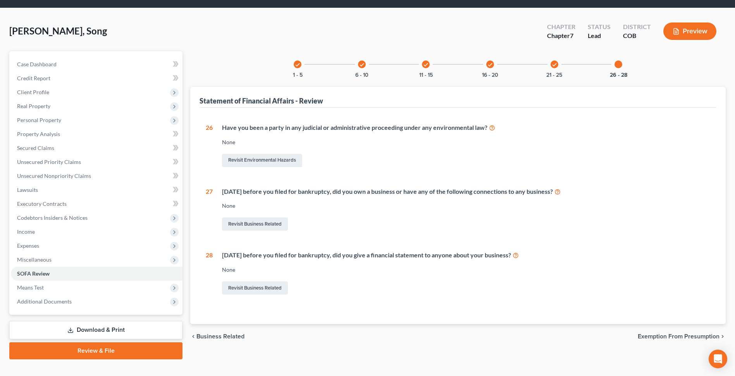
scroll to position [36, 0]
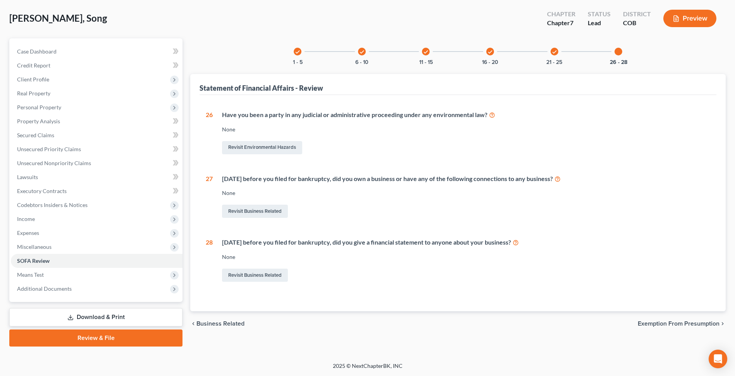
click at [654, 324] on span "Exemption from Presumption" at bounding box center [679, 324] width 82 height 6
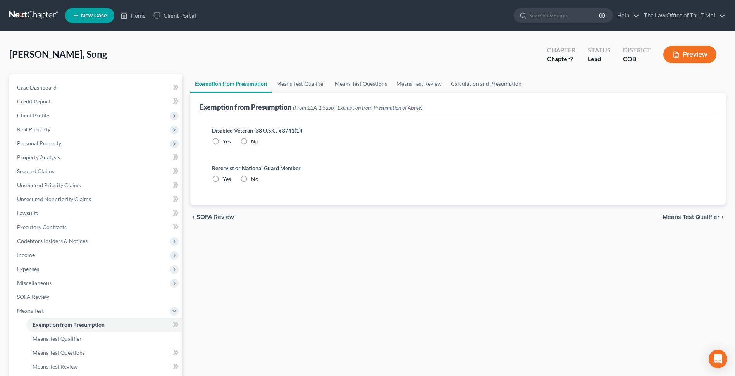
click at [251, 140] on label "No" at bounding box center [254, 142] width 7 height 8
click at [254, 140] on input "No" at bounding box center [256, 140] width 5 height 5
radio input "true"
drag, startPoint x: 243, startPoint y: 178, endPoint x: 285, endPoint y: 185, distance: 42.5
click at [251, 178] on label "No" at bounding box center [254, 179] width 7 height 8
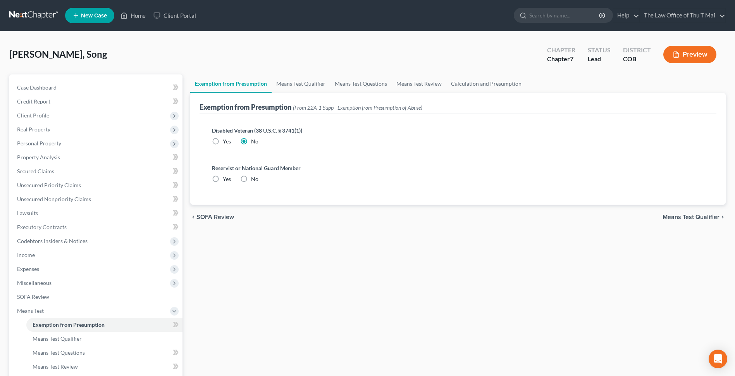
click at [254, 178] on input "No" at bounding box center [256, 177] width 5 height 5
radio input "true"
click at [668, 216] on span "Means Test Qualifier" at bounding box center [691, 217] width 57 height 6
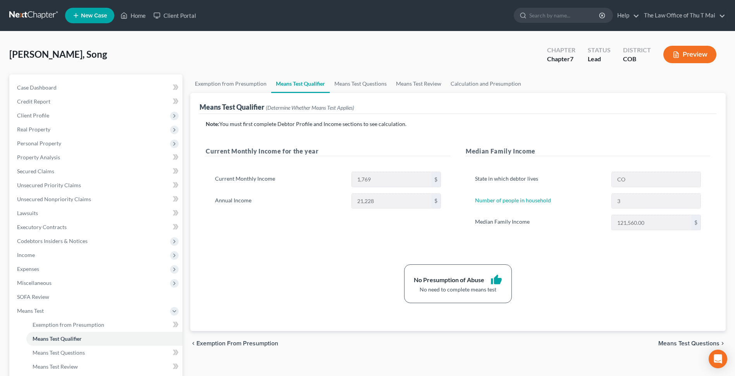
click at [671, 345] on span "Means Test Questions" at bounding box center [689, 343] width 61 height 6
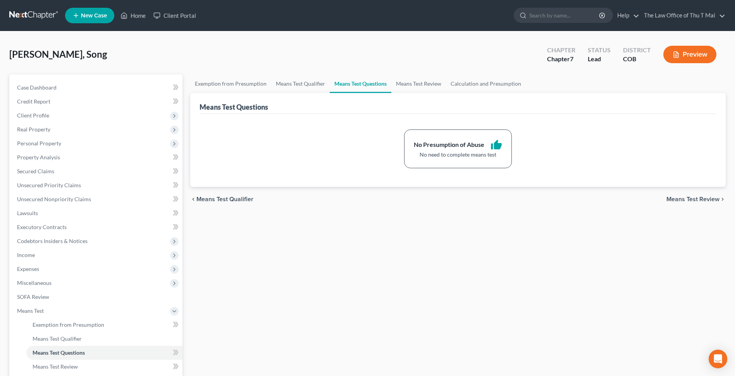
click at [677, 196] on span "Means Test Review" at bounding box center [693, 199] width 53 height 6
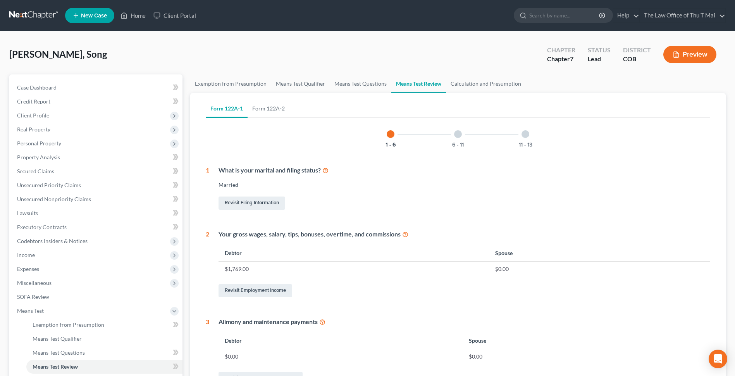
click at [458, 132] on div at bounding box center [458, 134] width 8 height 8
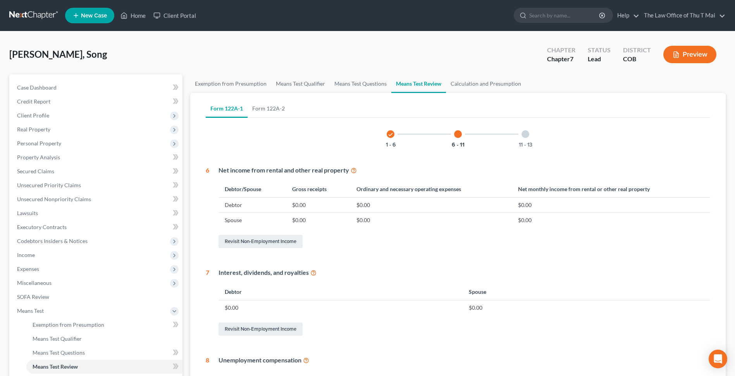
click at [528, 134] on div at bounding box center [526, 134] width 8 height 8
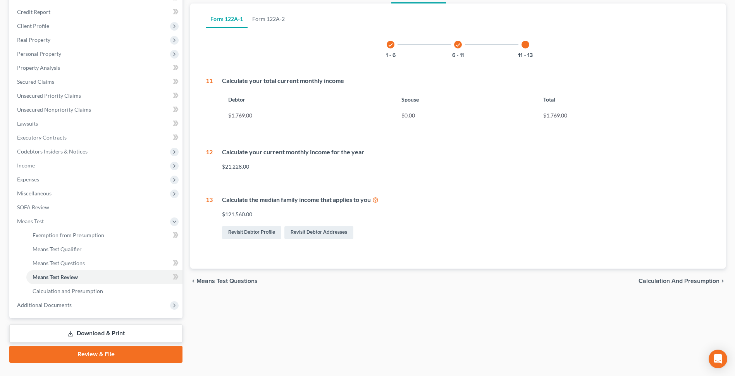
scroll to position [106, 0]
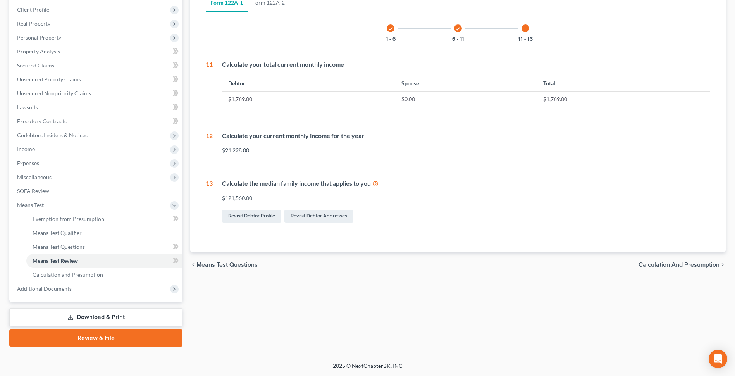
click at [665, 265] on span "Calculation and Presumption" at bounding box center [679, 265] width 81 height 6
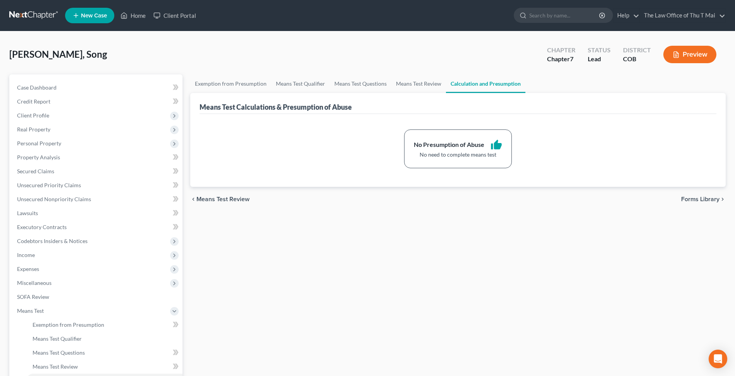
drag, startPoint x: 695, startPoint y: 199, endPoint x: 685, endPoint y: 204, distance: 11.8
click at [695, 199] on span "Forms Library" at bounding box center [700, 199] width 38 height 6
